Goal: Task Accomplishment & Management: Manage account settings

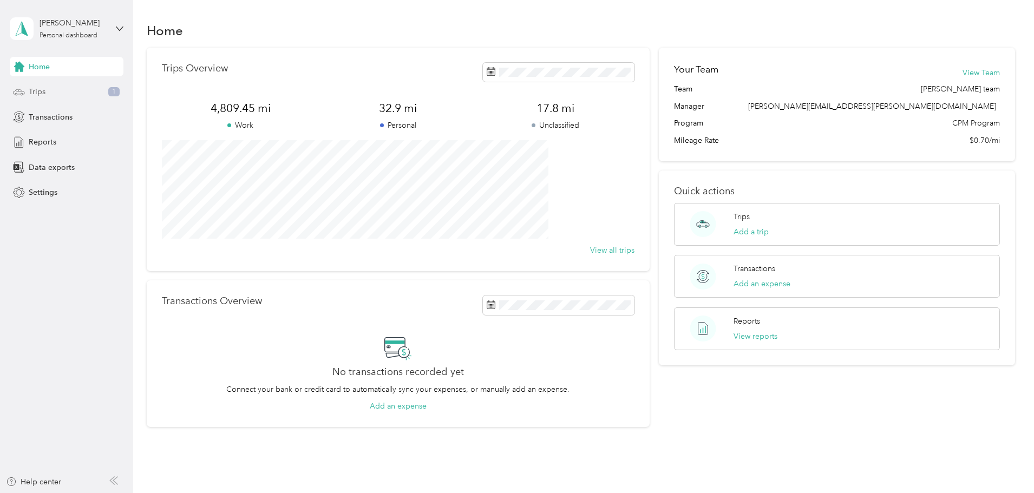
click at [29, 88] on span "Trips" at bounding box center [37, 91] width 17 height 11
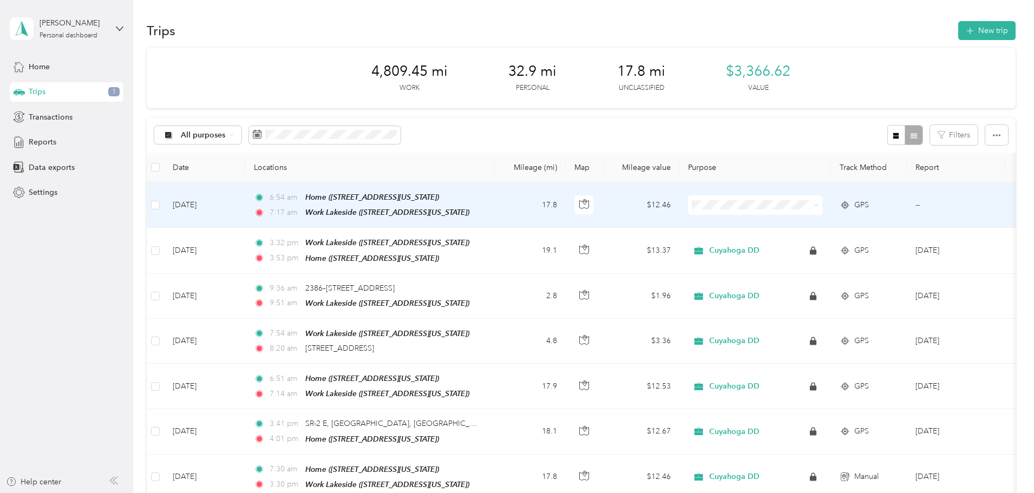
click at [851, 227] on span "Cuyahoga DD" at bounding box center [837, 224] width 100 height 11
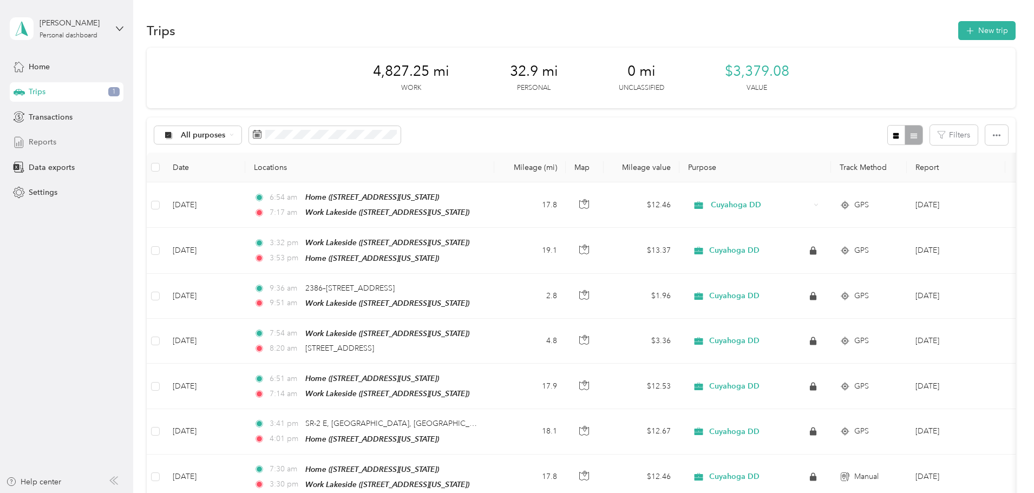
click at [44, 146] on span "Reports" at bounding box center [43, 141] width 28 height 11
